Goal: Task Accomplishment & Management: Use online tool/utility

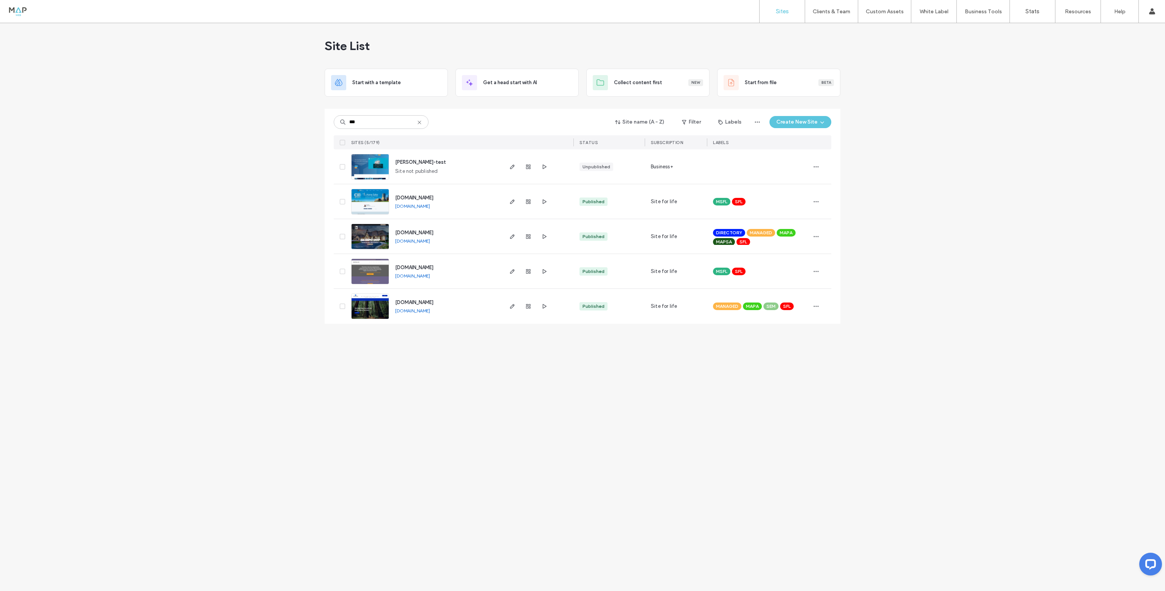
type input "***"
click at [375, 231] on img at bounding box center [370, 250] width 37 height 52
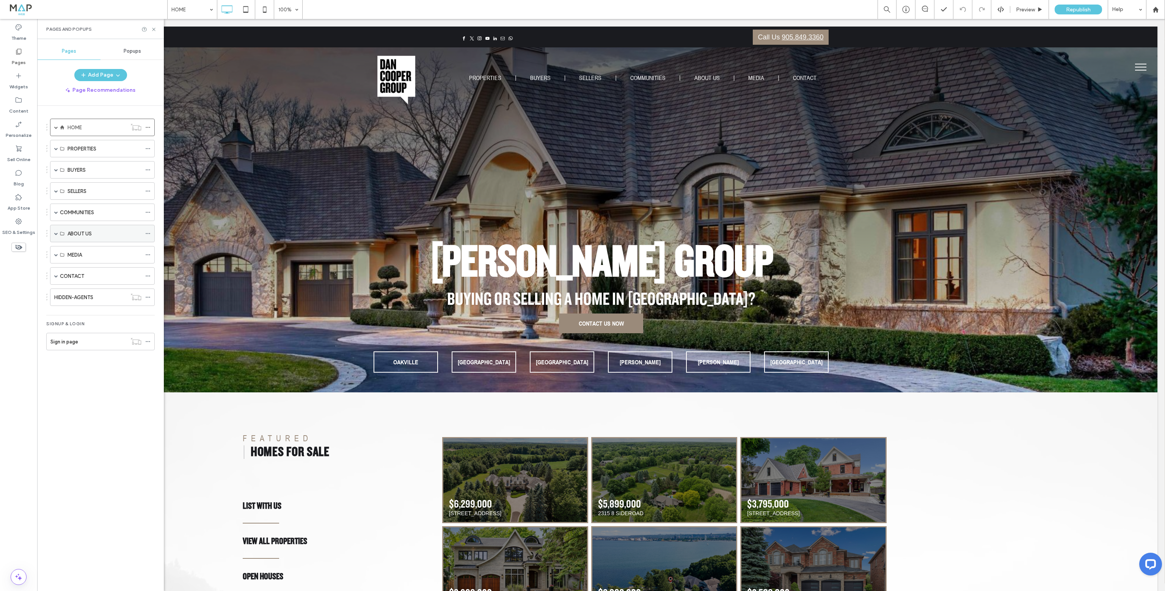
click at [53, 234] on div "ABOUT US" at bounding box center [102, 233] width 105 height 17
click at [56, 232] on span at bounding box center [56, 234] width 4 height 4
click at [71, 249] on span at bounding box center [70, 251] width 4 height 4
click at [98, 269] on label "AGENT PAGE MASTER" at bounding box center [106, 268] width 50 height 13
click at [148, 267] on div at bounding box center [582, 295] width 1165 height 591
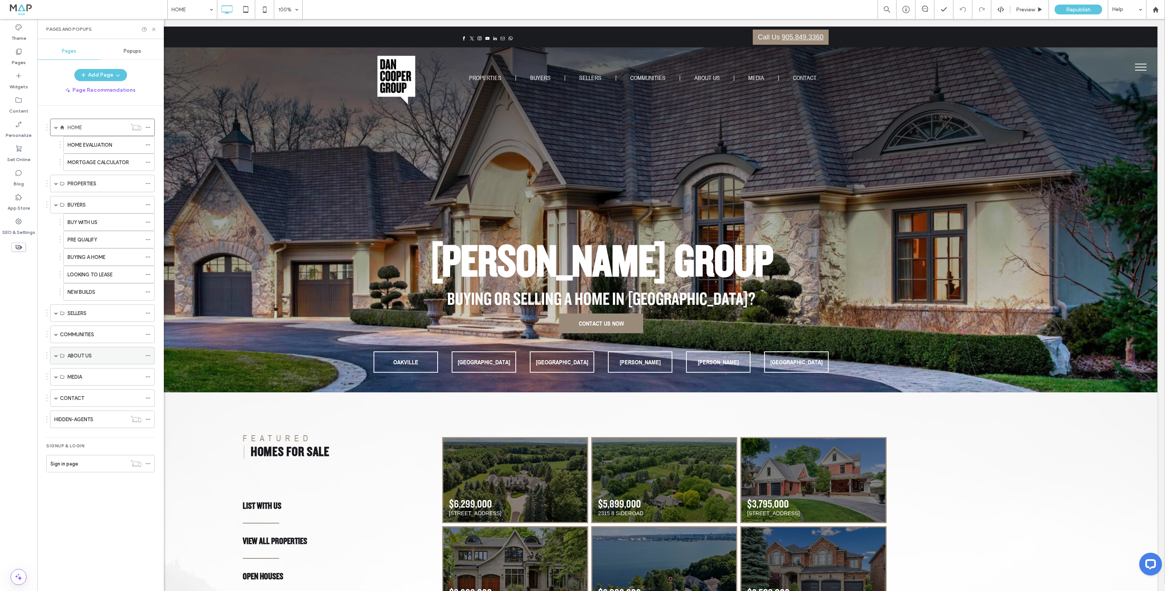
click at [55, 354] on span at bounding box center [56, 356] width 4 height 4
click at [68, 372] on span at bounding box center [70, 373] width 4 height 4
click at [148, 390] on use at bounding box center [148, 390] width 4 height 1
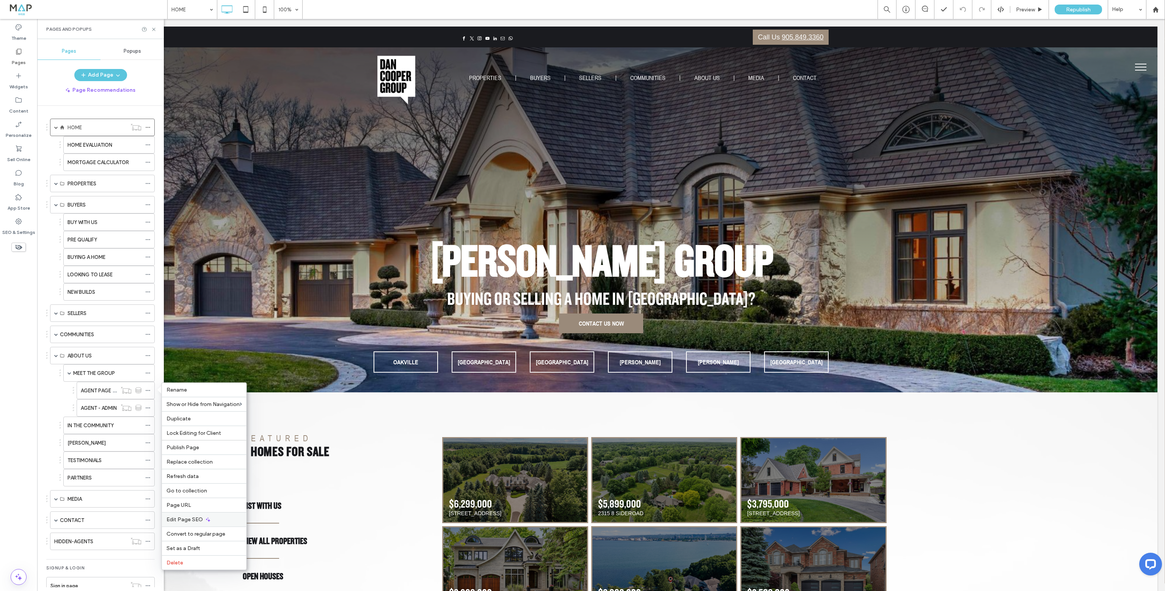
click at [197, 514] on div "Edit Page SEO" at bounding box center [204, 520] width 85 height 14
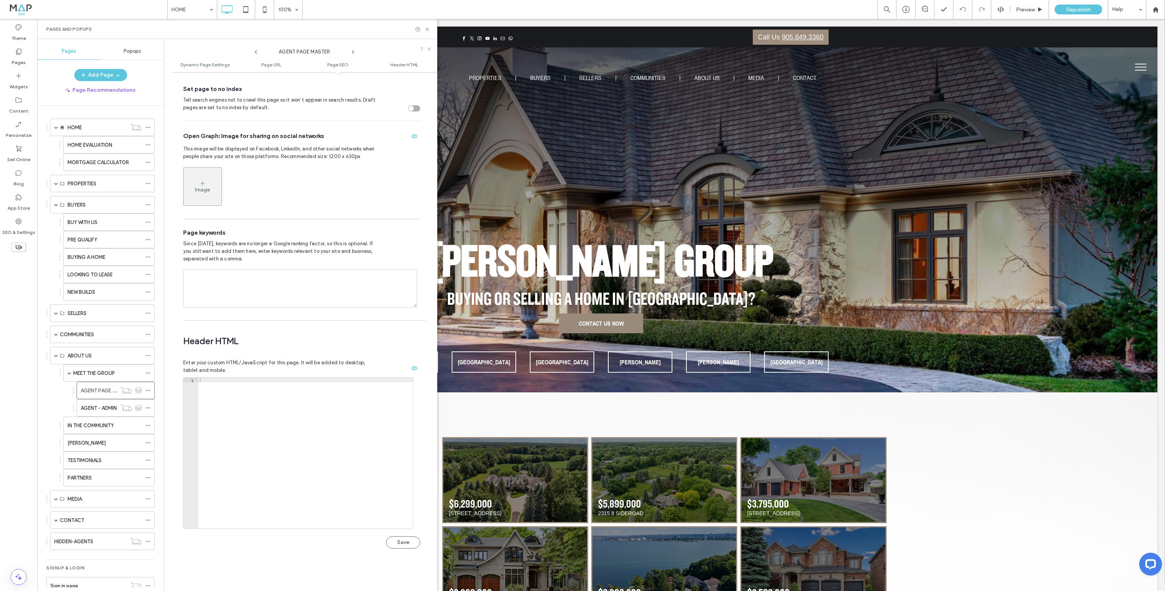
scroll to position [531, 0]
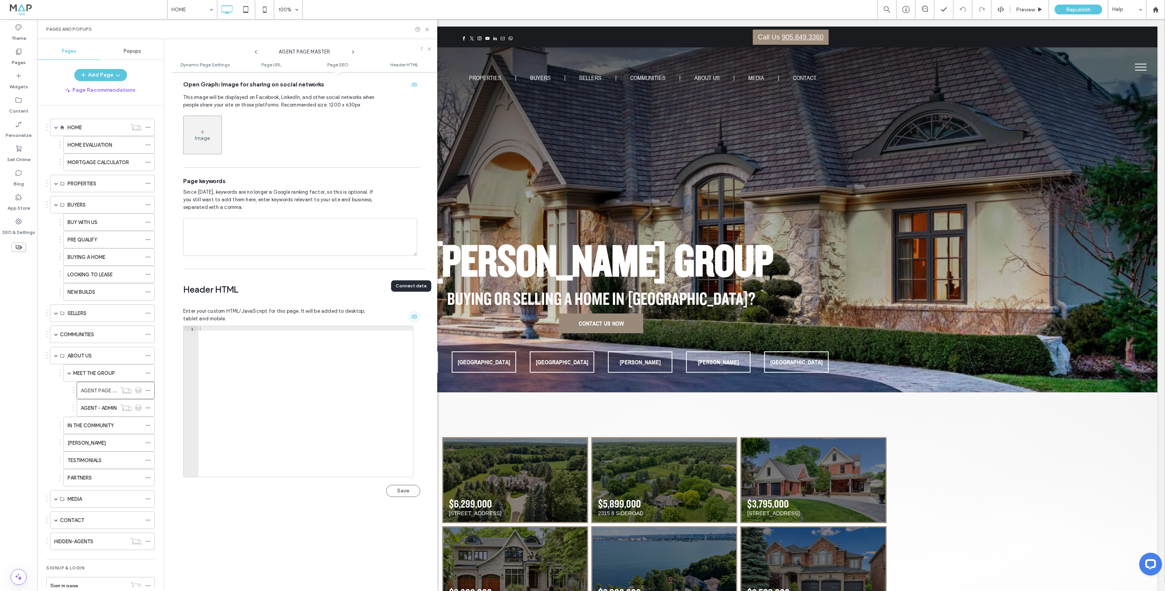
click at [413, 314] on icon "button" at bounding box center [414, 317] width 6 height 6
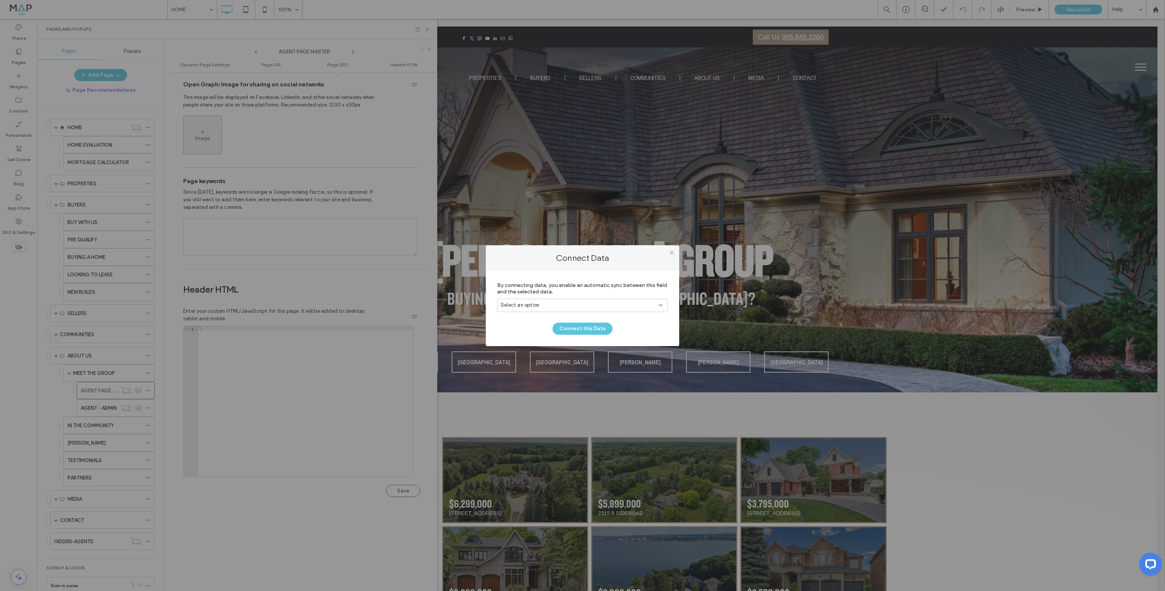
click at [555, 306] on div "Select an option" at bounding box center [578, 306] width 155 height 8
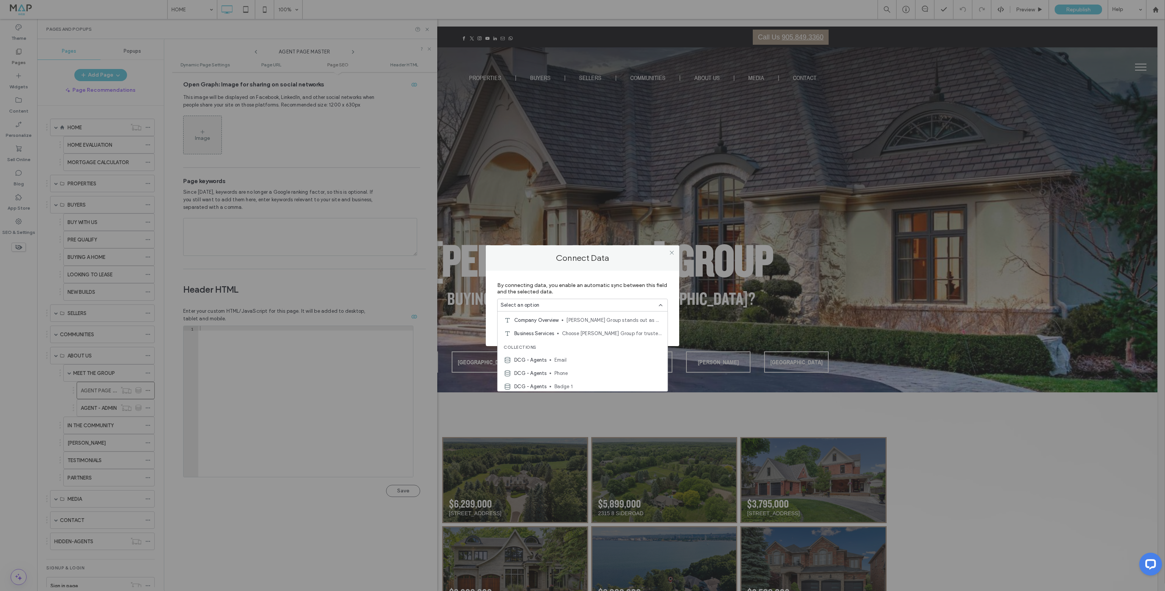
scroll to position [314, 0]
click at [675, 253] on div at bounding box center [671, 252] width 11 height 11
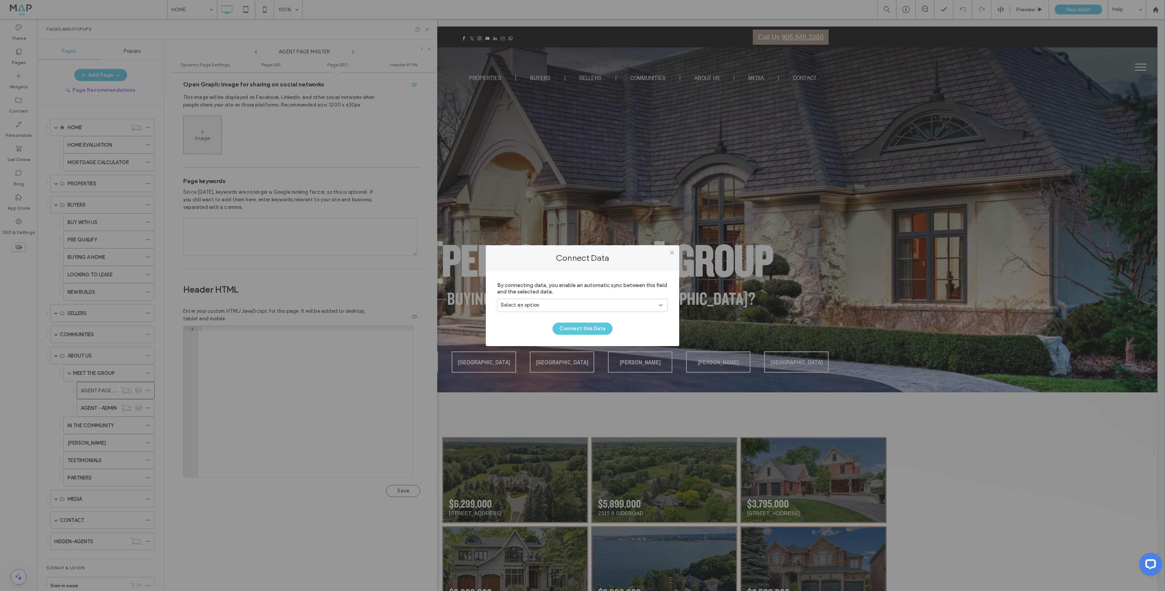
click at [426, 30] on div "Connect Data By connecting data, you enable an automatic sync between this fiel…" at bounding box center [582, 295] width 1165 height 591
click at [671, 252] on use at bounding box center [672, 253] width 4 height 4
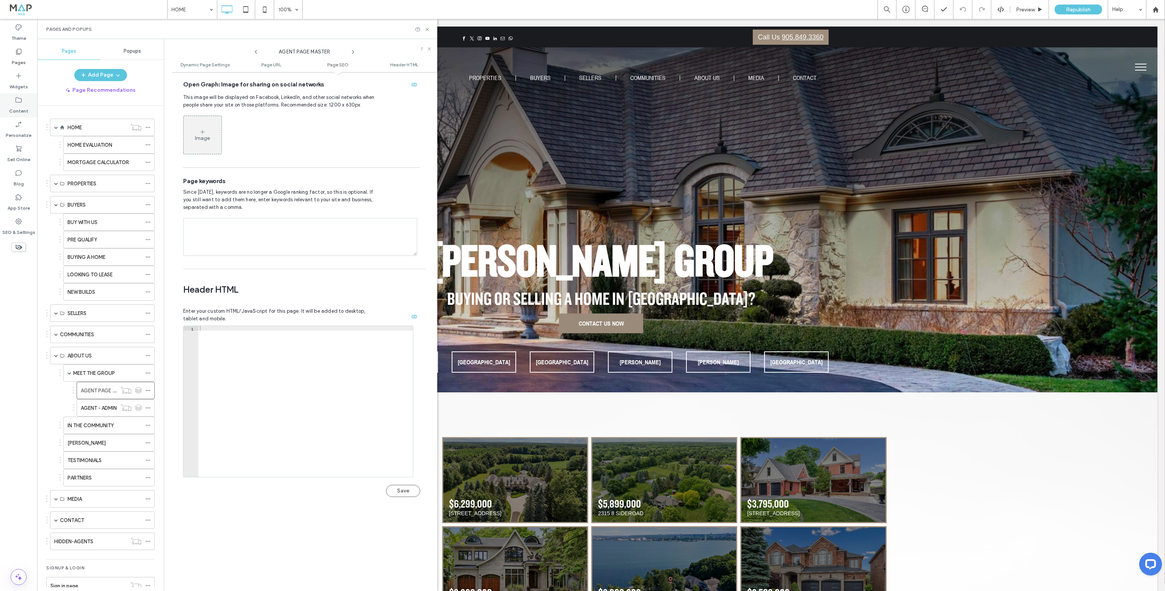
drag, startPoint x: 23, startPoint y: 104, endPoint x: 31, endPoint y: 101, distance: 8.4
click at [24, 104] on label "Content" at bounding box center [18, 109] width 19 height 11
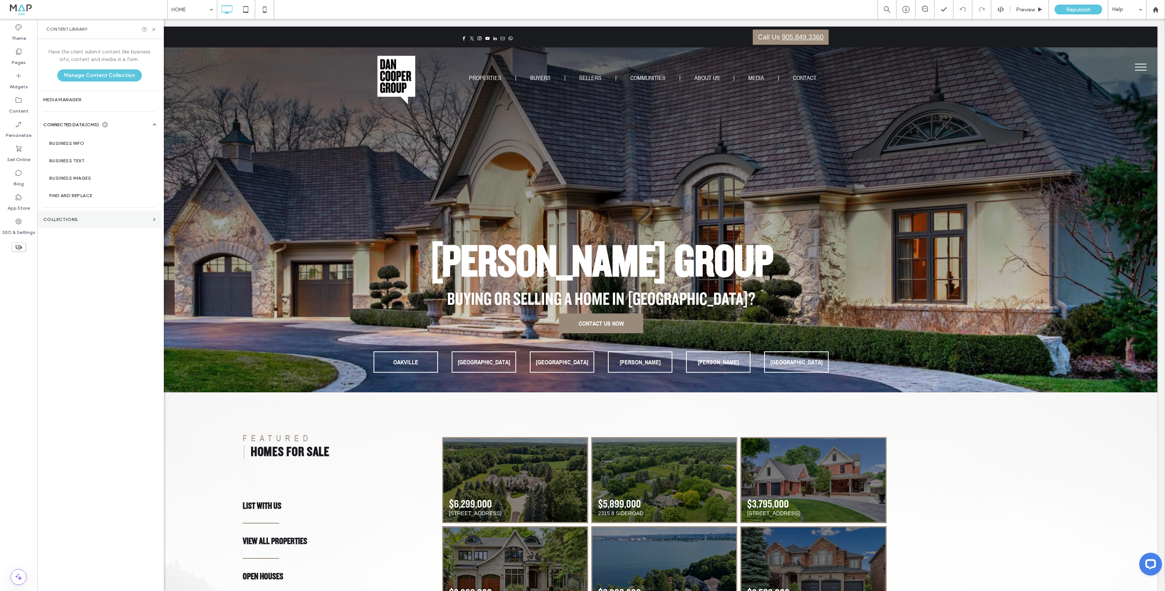
click at [69, 221] on label "Collections" at bounding box center [96, 219] width 107 height 5
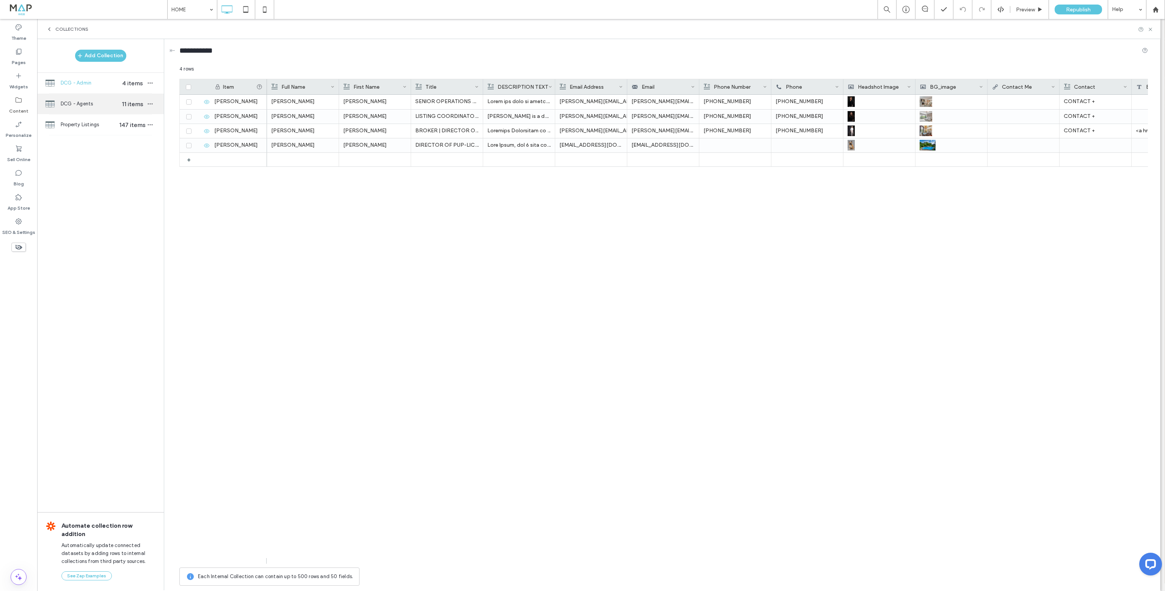
drag, startPoint x: 94, startPoint y: 104, endPoint x: 159, endPoint y: 250, distance: 159.5
click at [95, 104] on span "DCG - Agents" at bounding box center [90, 104] width 58 height 8
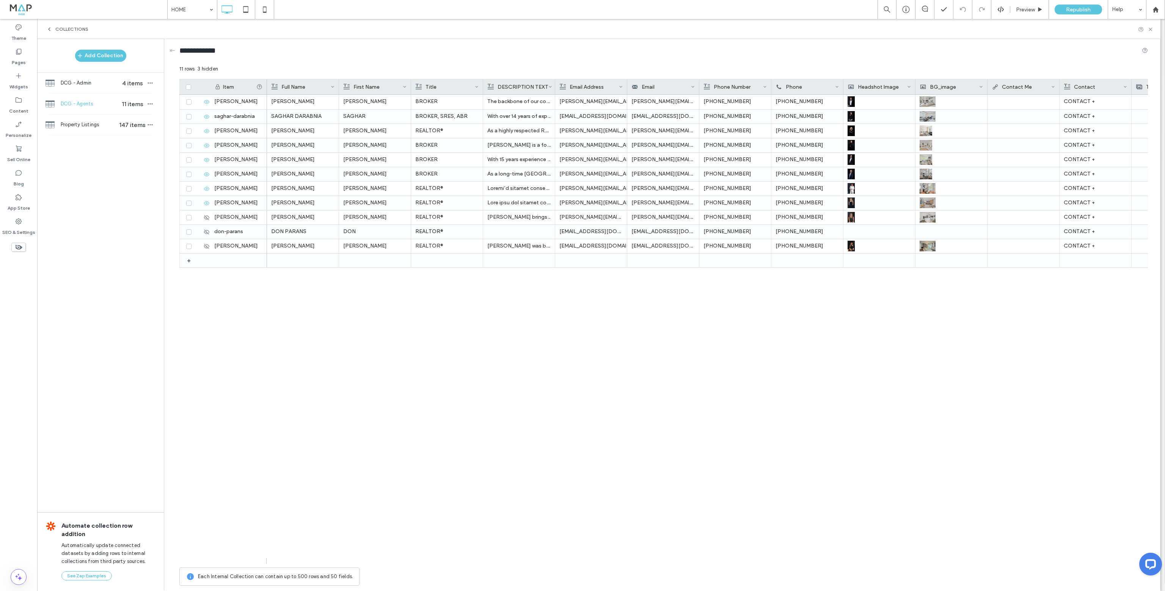
scroll to position [0, 514]
